Goal: Task Accomplishment & Management: Complete application form

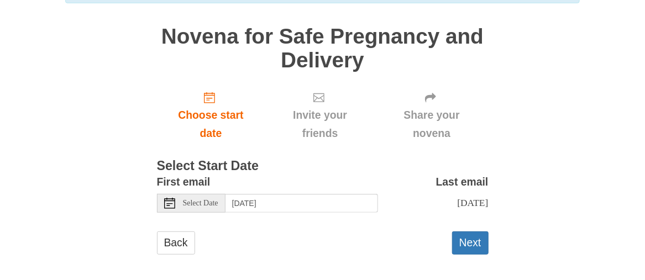
scroll to position [124, 0]
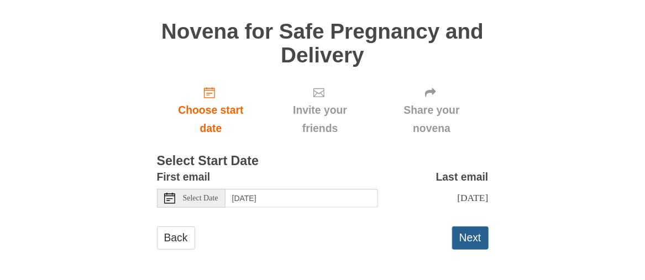
click at [464, 235] on button "Next" at bounding box center [470, 238] width 36 height 23
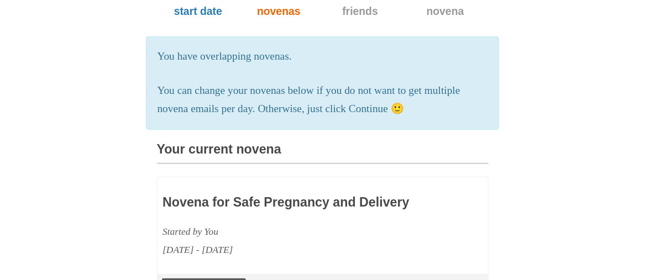
scroll to position [177, 0]
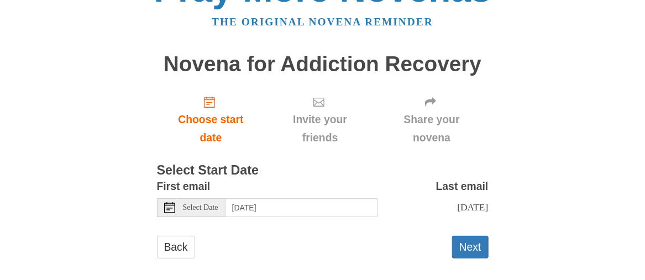
scroll to position [40, 0]
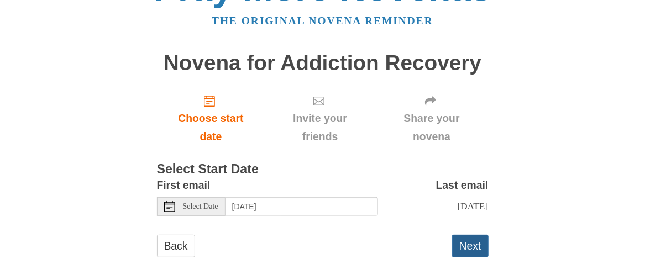
click at [465, 252] on button "Next" at bounding box center [470, 246] width 36 height 23
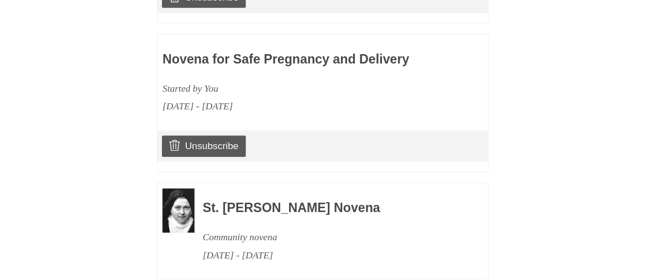
scroll to position [1058, 0]
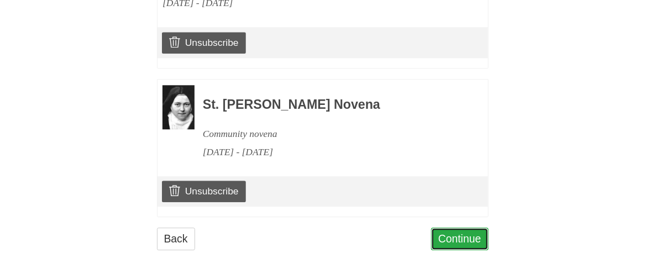
click at [460, 233] on link "Continue" at bounding box center [459, 239] width 57 height 23
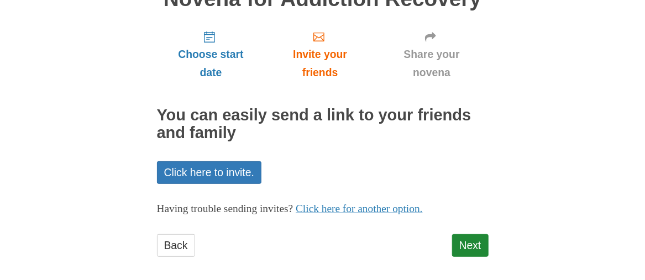
scroll to position [112, 0]
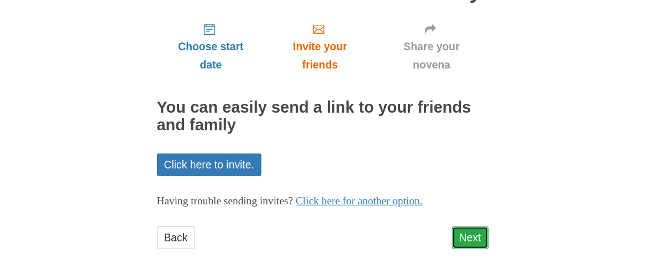
click at [470, 234] on link "Next" at bounding box center [470, 238] width 36 height 23
